Goal: Information Seeking & Learning: Learn about a topic

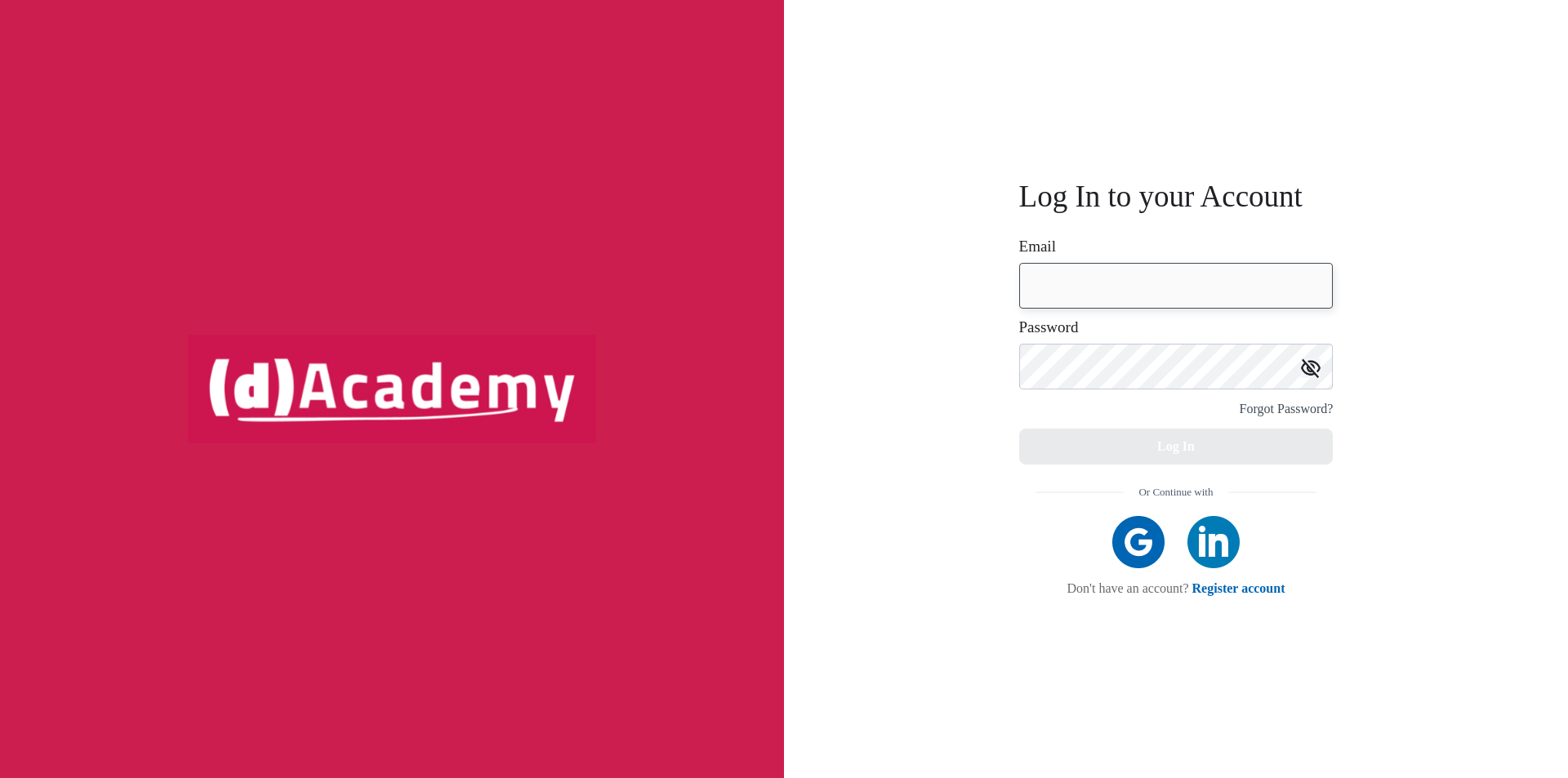
type input "**********"
click at [1072, 438] on button "Log In" at bounding box center [1176, 447] width 314 height 36
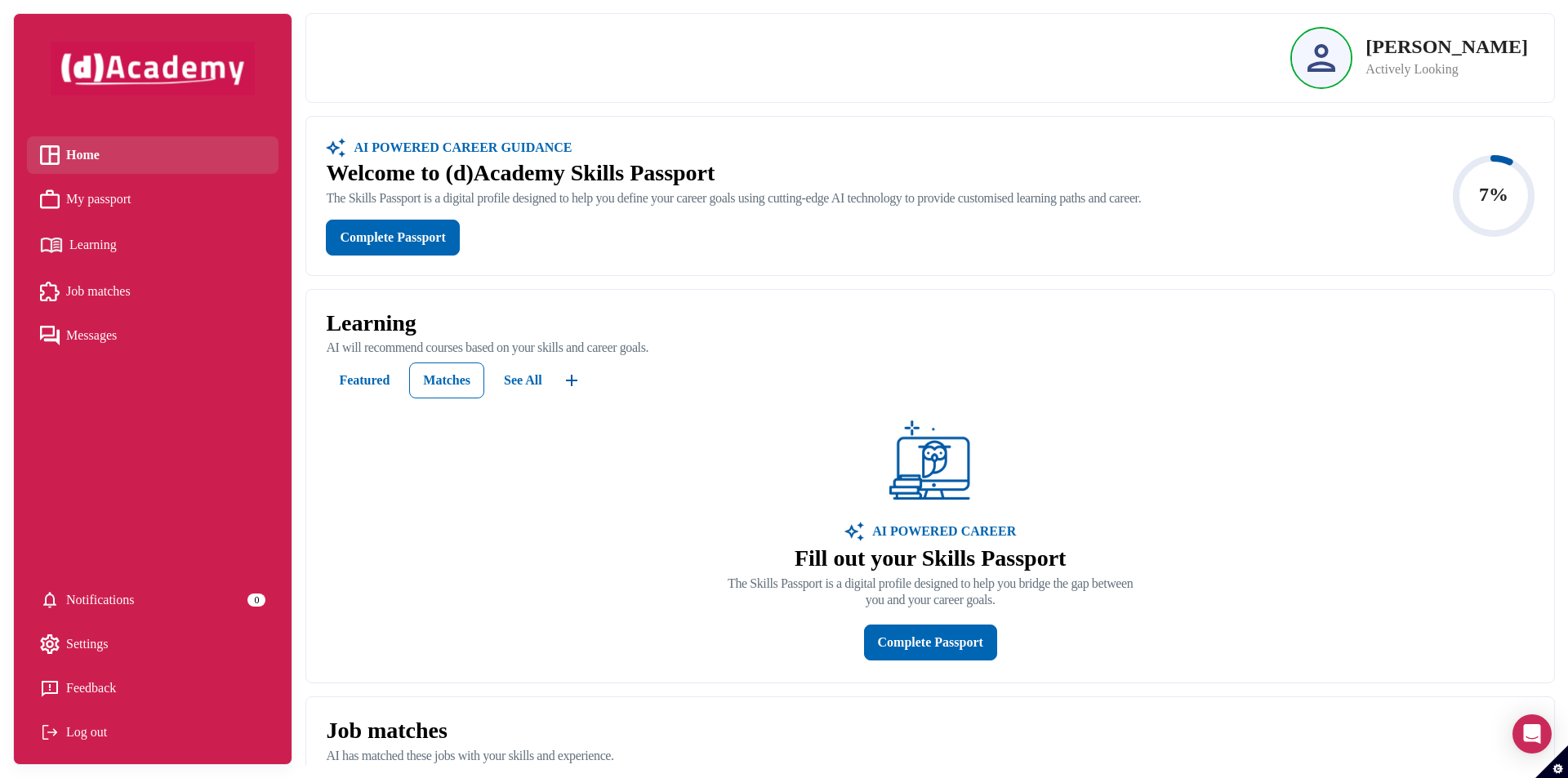
click at [103, 242] on span "Learning" at bounding box center [92, 245] width 47 height 25
